Goal: Find contact information: Find contact information

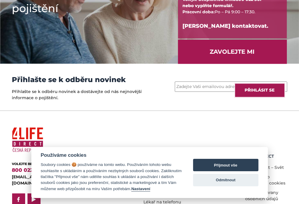
scroll to position [854, 0]
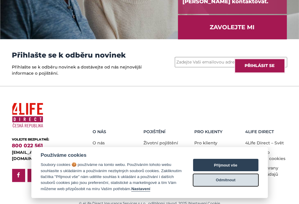
click at [244, 182] on button "Odmítnout" at bounding box center [225, 180] width 65 height 12
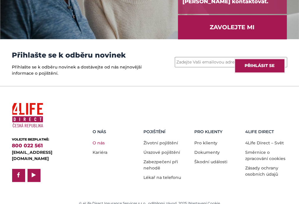
click at [100, 141] on link "O nás" at bounding box center [99, 143] width 12 height 5
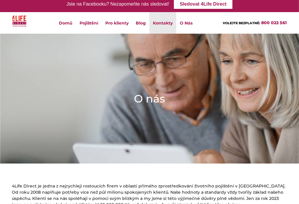
click at [156, 25] on link "Kontakty" at bounding box center [162, 23] width 27 height 22
